Goal: Task Accomplishment & Management: Manage account settings

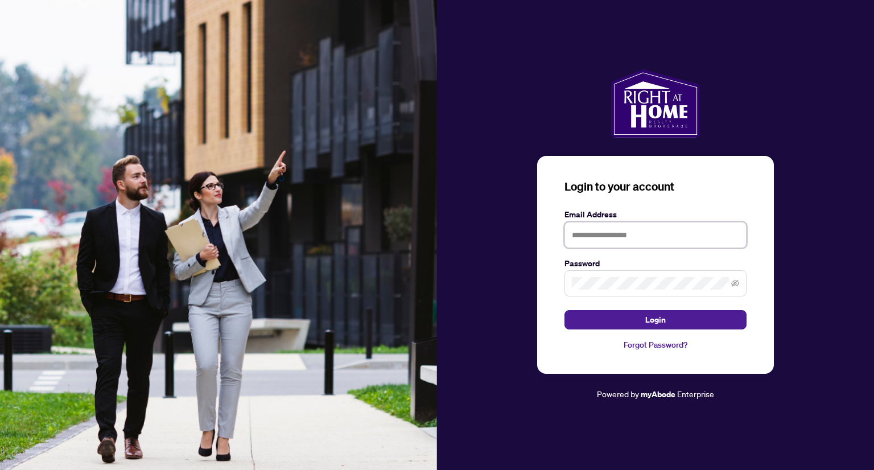
click at [633, 240] on input "text" at bounding box center [655, 235] width 182 height 26
click at [0, 469] on com-1password-button at bounding box center [0, 470] width 0 height 0
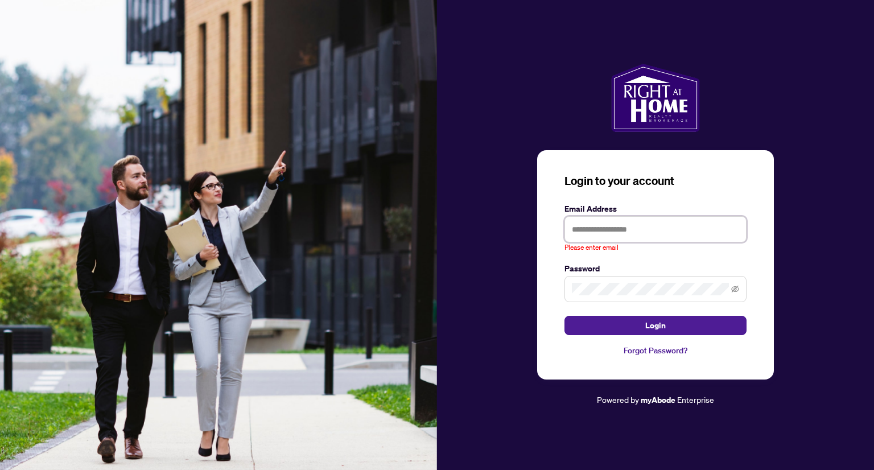
type input "**********"
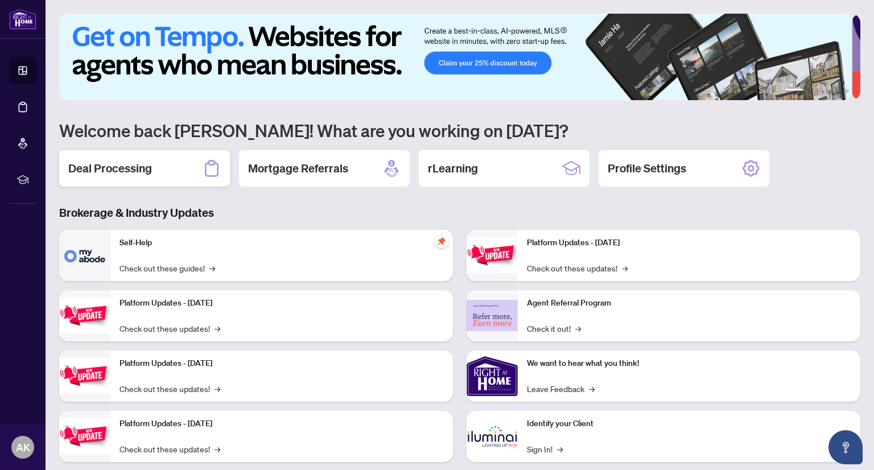
click at [146, 160] on h2 "Deal Processing" at bounding box center [110, 168] width 84 height 16
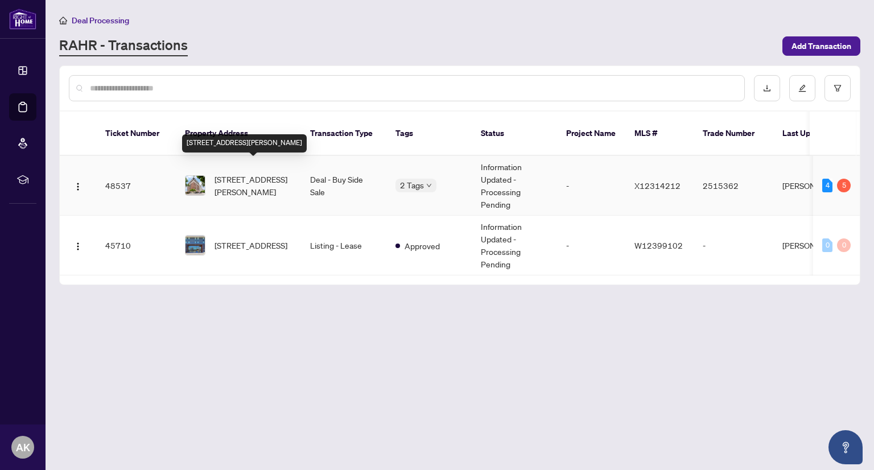
click at [253, 173] on span "[STREET_ADDRESS][PERSON_NAME]" at bounding box center [253, 185] width 77 height 25
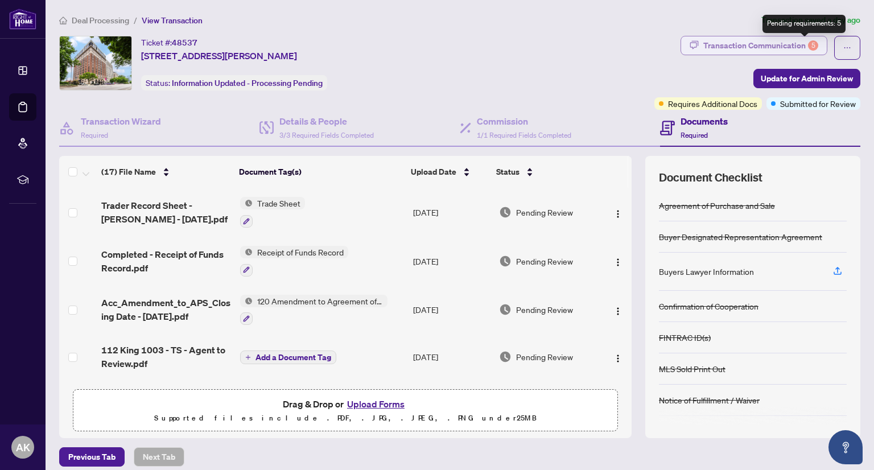
click at [808, 44] on div "5" at bounding box center [813, 45] width 10 height 10
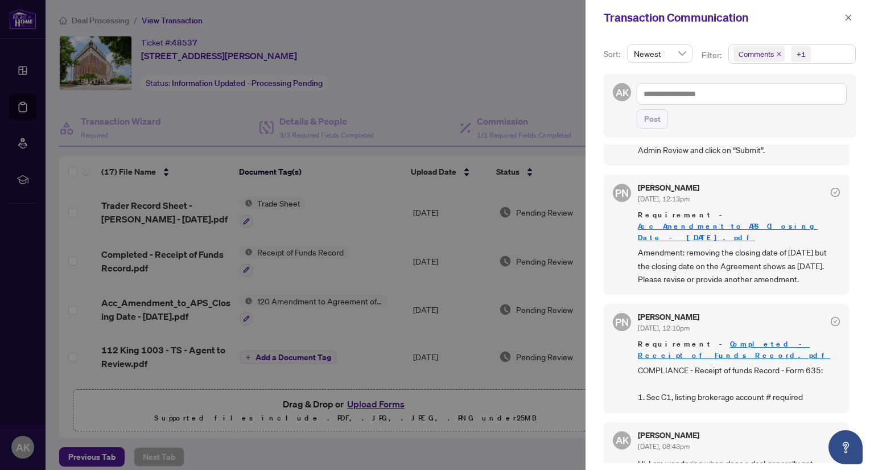
scroll to position [1, 0]
